Goal: Task Accomplishment & Management: Use online tool/utility

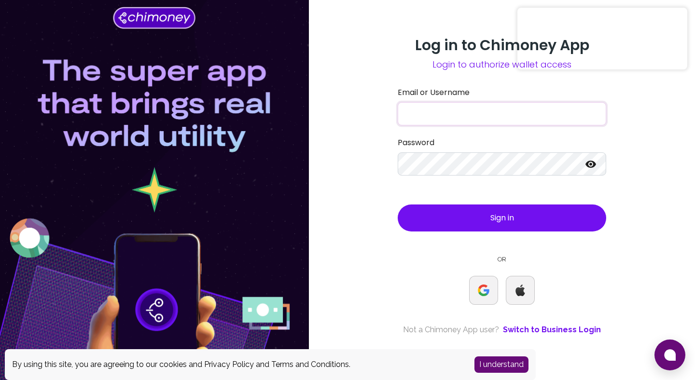
click at [472, 102] on input "Email or Username" at bounding box center [502, 113] width 209 height 23
type input "[EMAIL_ADDRESS][DOMAIN_NAME]"
click at [377, 215] on div "Log in to Chimoney App Login to authorize wallet access Email or Username inter…" at bounding box center [502, 190] width 386 height 380
click at [475, 220] on button "Sign in" at bounding box center [502, 218] width 209 height 27
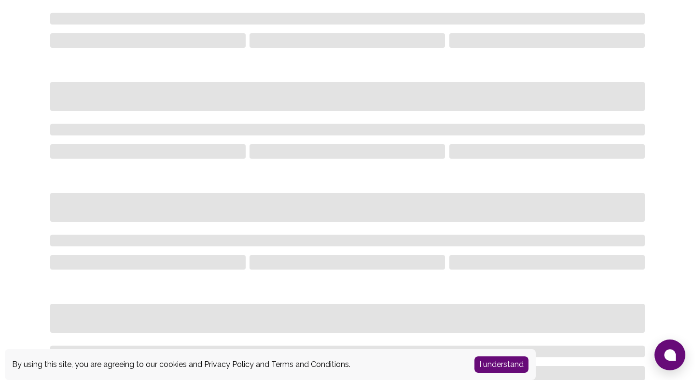
click at [491, 366] on button "I understand" at bounding box center [502, 365] width 54 height 16
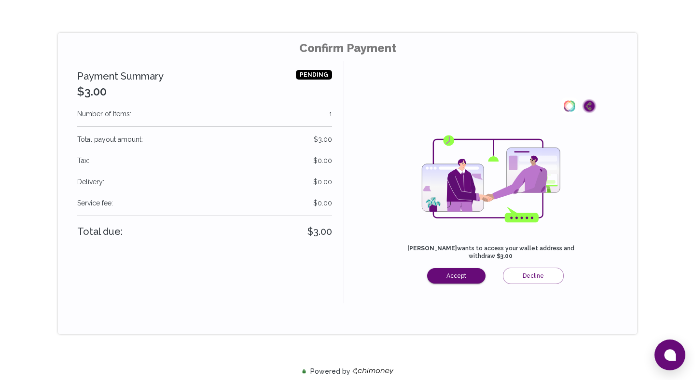
click at [487, 251] on p "[PERSON_NAME] wants to access your wallet address and withdraw $3.00" at bounding box center [490, 252] width 193 height 15
click at [461, 276] on button "Accept" at bounding box center [456, 275] width 58 height 15
